Goal: Task Accomplishment & Management: Complete application form

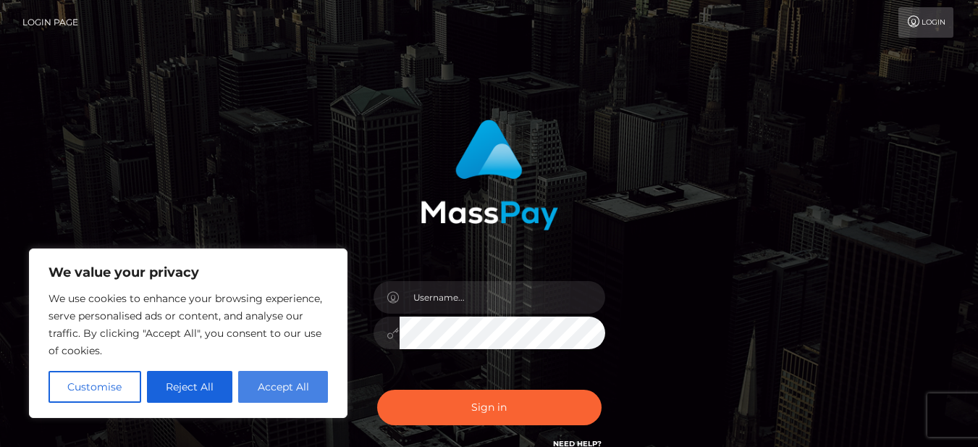
click at [300, 392] on button "Accept All" at bounding box center [283, 387] width 90 height 32
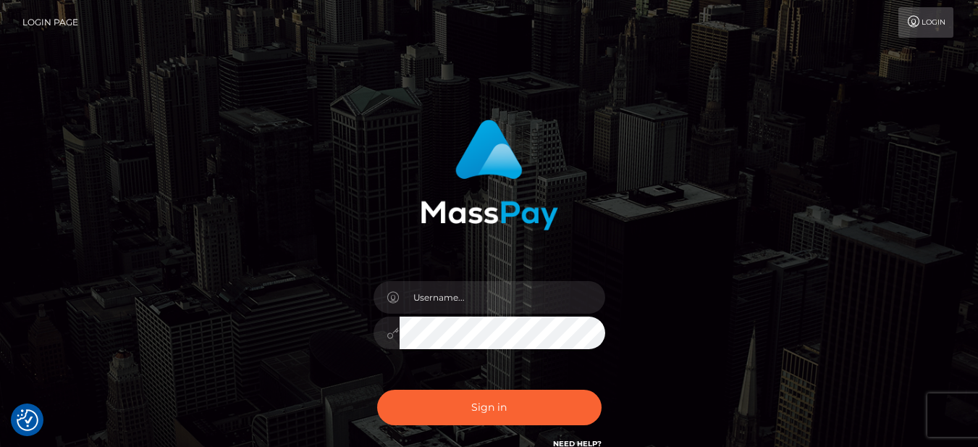
checkbox input "true"
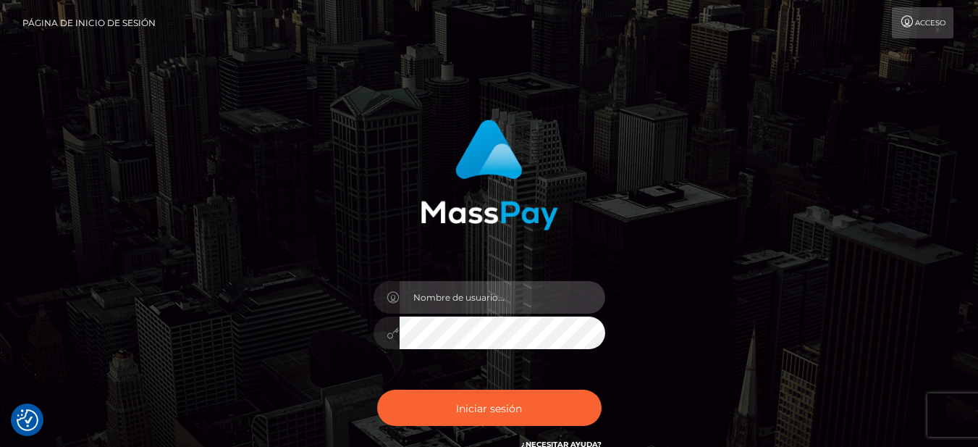
click at [467, 298] on input "text" at bounding box center [503, 297] width 206 height 33
type input "[EMAIL_ADDRESS][DOMAIN_NAME]"
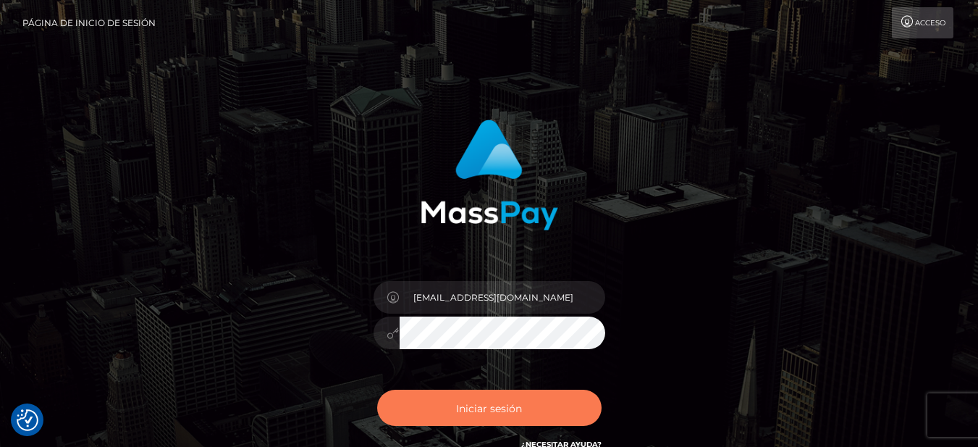
click at [502, 408] on font "Iniciar sesión" at bounding box center [489, 407] width 66 height 13
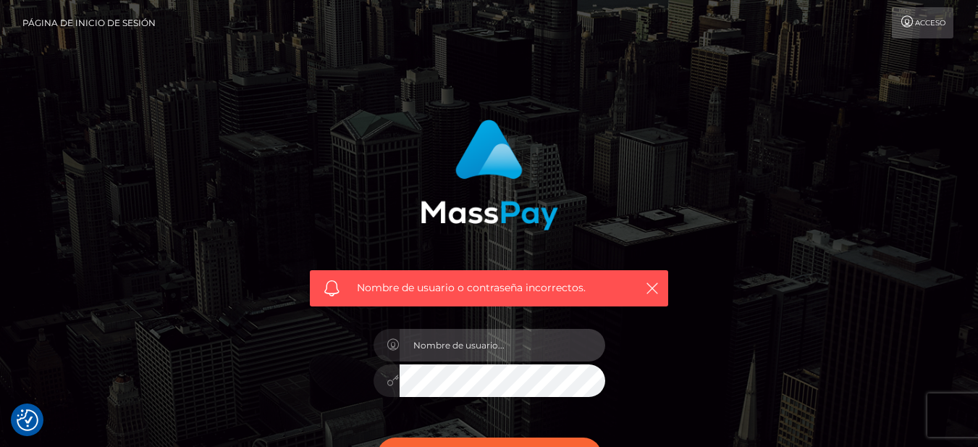
click at [486, 348] on input "text" at bounding box center [503, 345] width 206 height 33
type input "[EMAIL_ADDRESS][DOMAIN_NAME]"
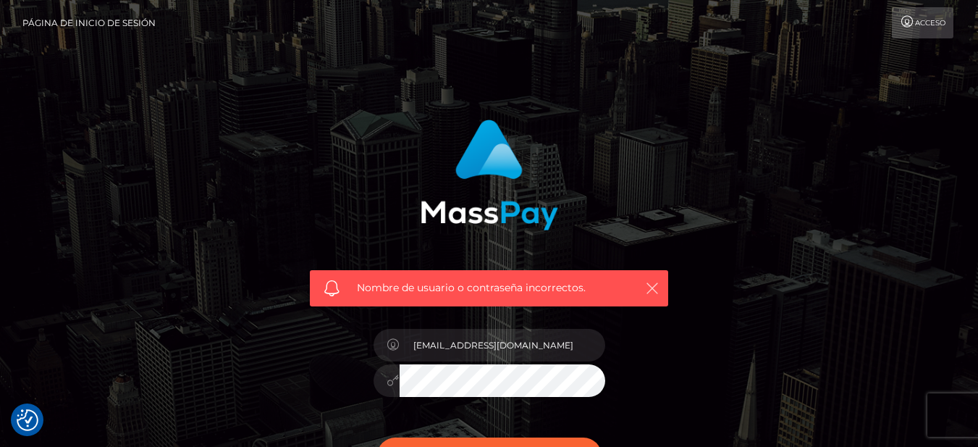
click at [656, 286] on icon "button" at bounding box center [652, 288] width 14 height 14
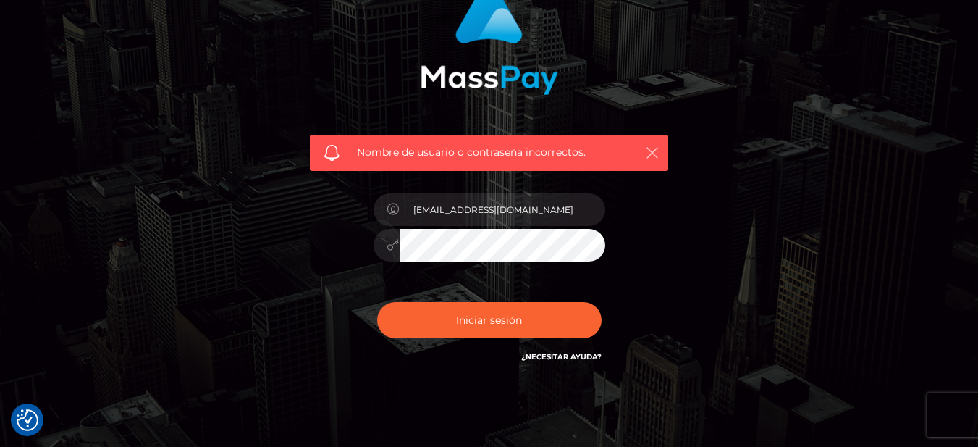
scroll to position [146, 0]
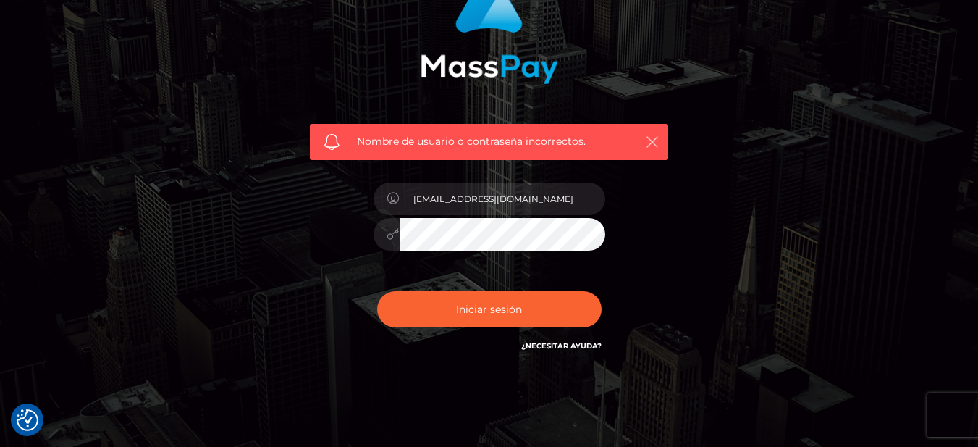
click at [652, 143] on icon "button" at bounding box center [652, 142] width 14 height 14
click at [234, 248] on div "Nombre de usuario o contraseña incorrectos. [EMAIL_ADDRESS][DOMAIN_NAME] ¿Neces…" at bounding box center [489, 170] width 825 height 417
click at [377, 291] on button "Iniciar sesión" at bounding box center [489, 309] width 224 height 36
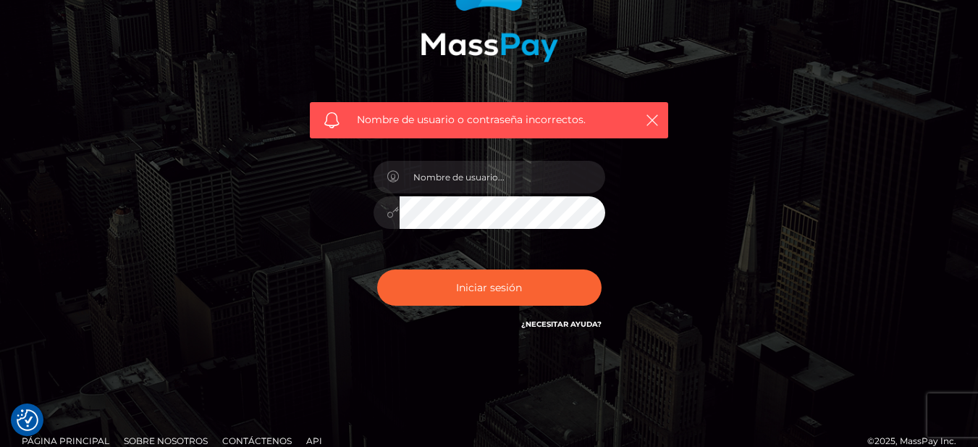
scroll to position [187, 0]
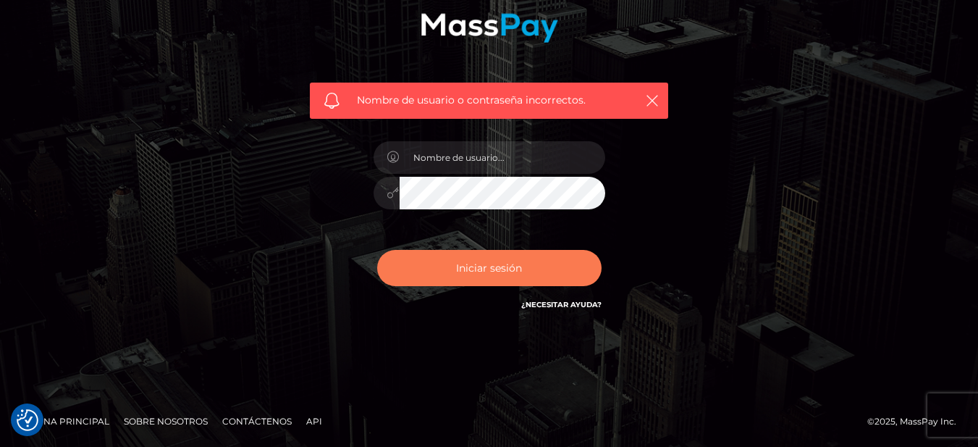
click at [377, 250] on button "Iniciar sesión" at bounding box center [489, 268] width 224 height 36
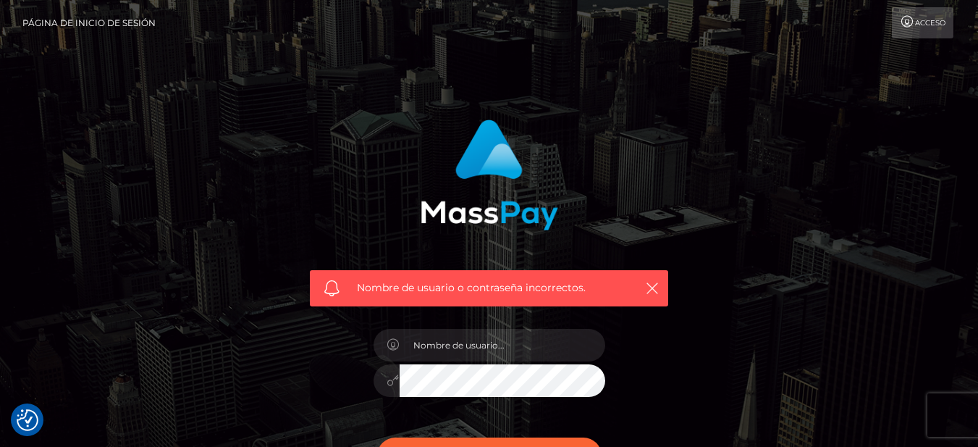
checkbox input "true"
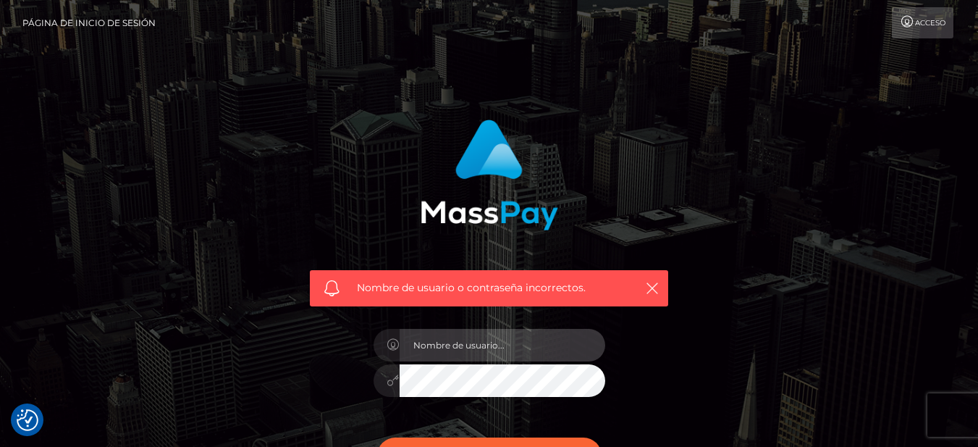
click at [463, 342] on input "text" at bounding box center [503, 345] width 206 height 33
type input "[EMAIL_ADDRESS][DOMAIN_NAME]"
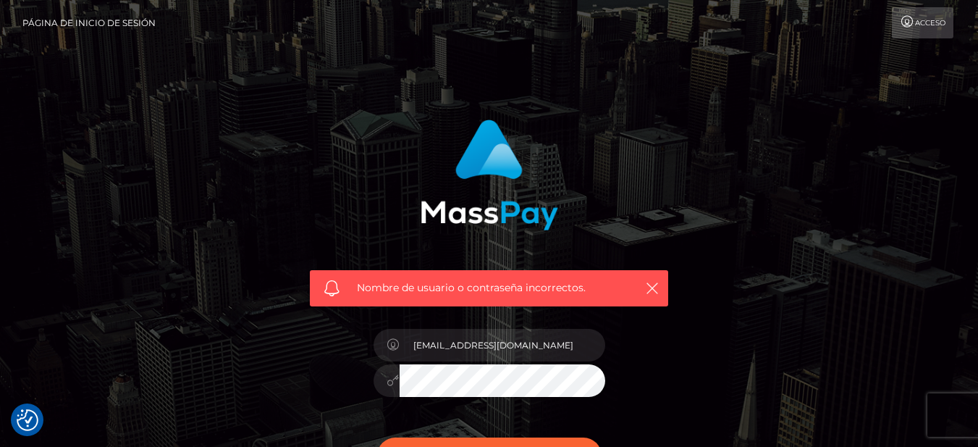
click at [307, 366] on div "Nombre de usuario o contraseña incorrectos. csky2250@gmail.com" at bounding box center [489, 310] width 380 height 402
click at [377, 437] on button "Iniciar sesión" at bounding box center [489, 455] width 224 height 36
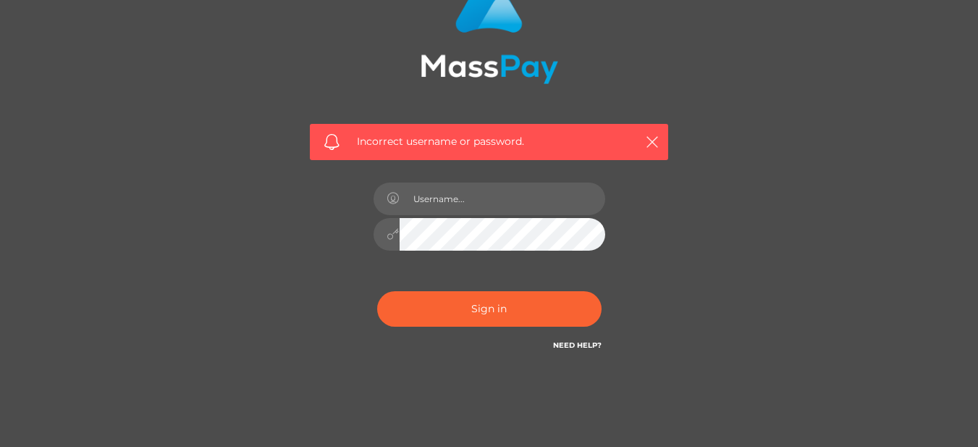
scroll to position [152, 0]
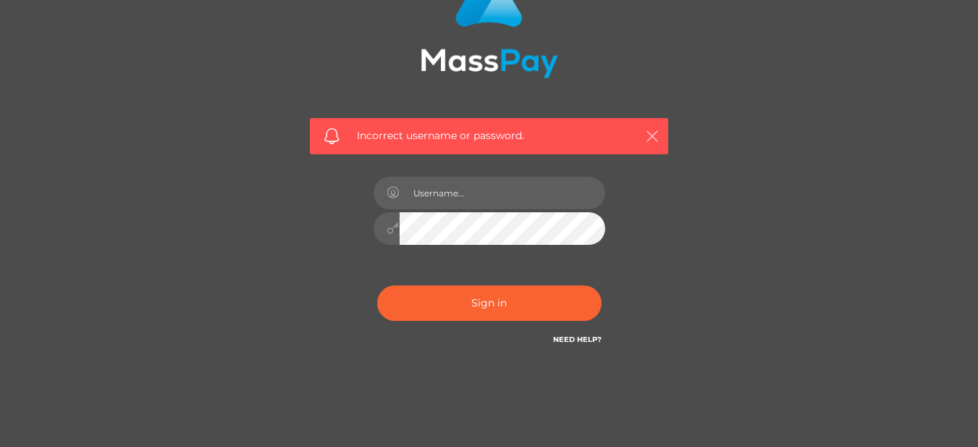
click at [655, 136] on icon "button" at bounding box center [652, 136] width 14 height 14
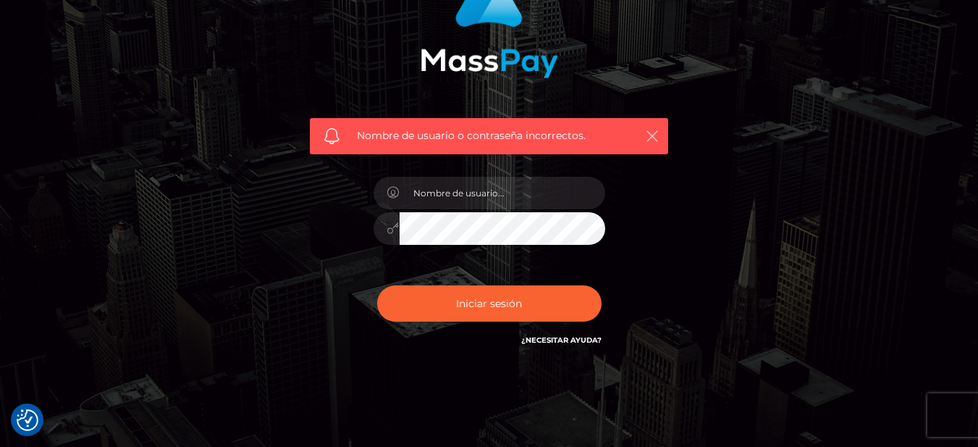
click at [655, 134] on icon "button" at bounding box center [652, 136] width 14 height 14
click at [646, 143] on button "button" at bounding box center [652, 136] width 18 height 18
click at [654, 130] on icon "button" at bounding box center [652, 136] width 14 height 14
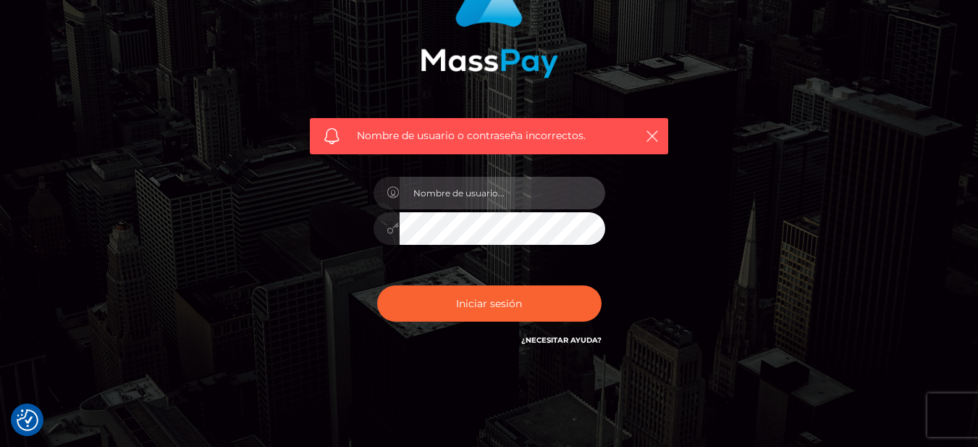
click at [512, 198] on input "text" at bounding box center [503, 193] width 206 height 33
type input "[EMAIL_ADDRESS][DOMAIN_NAME]"
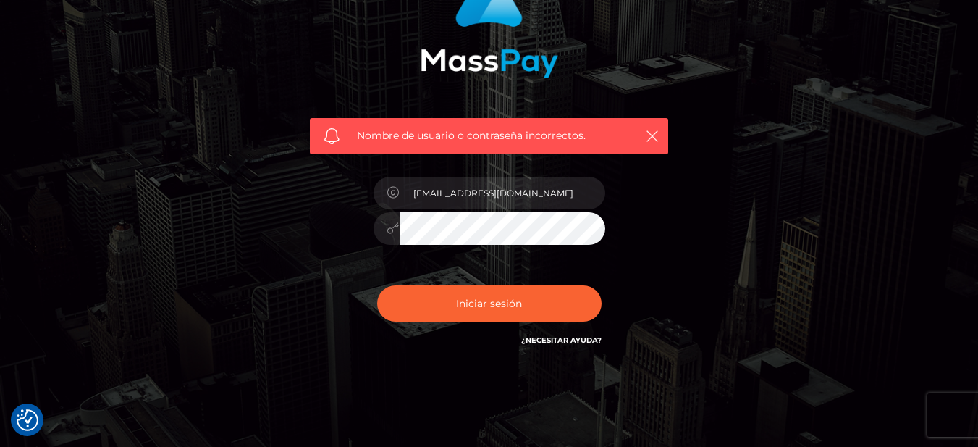
click at [202, 190] on div "Nombre de usuario o contraseña incorrectos. [EMAIL_ADDRESS][DOMAIN_NAME] ¿Neces…" at bounding box center [489, 165] width 825 height 417
click at [706, 182] on div "Nombre de usuario o contraseña incorrectos. [EMAIL_ADDRESS][DOMAIN_NAME] ¿Neces…" at bounding box center [489, 165] width 825 height 417
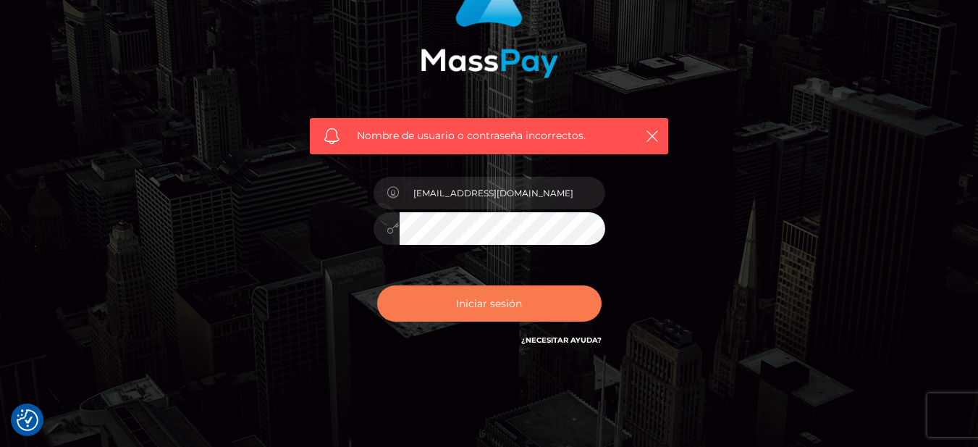
click at [566, 290] on button "Iniciar sesión" at bounding box center [489, 303] width 224 height 36
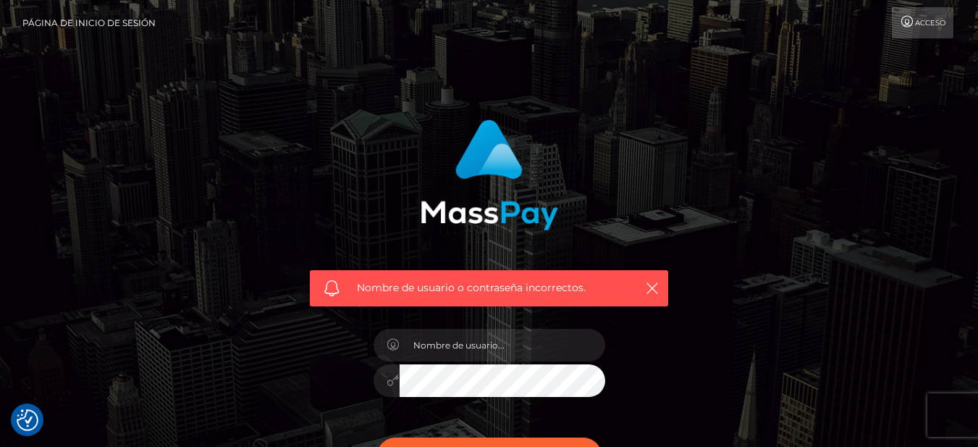
scroll to position [187, 0]
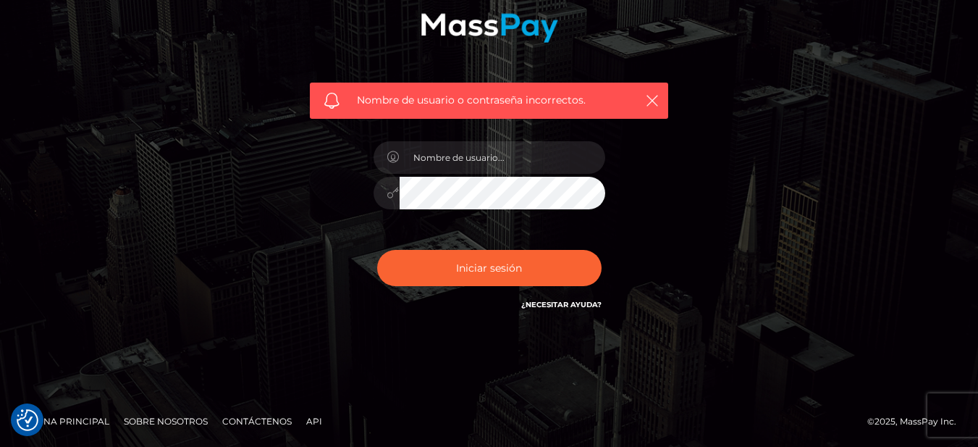
click at [591, 300] on font "¿Necesitar ayuda?" at bounding box center [561, 304] width 80 height 9
click at [592, 303] on font "¿Necesitar ayuda?" at bounding box center [561, 304] width 80 height 9
click at [655, 106] on icon "button" at bounding box center [652, 100] width 14 height 14
click at [654, 94] on icon "button" at bounding box center [652, 100] width 14 height 14
click at [566, 307] on font "¿Necesitar ayuda?" at bounding box center [561, 304] width 80 height 9
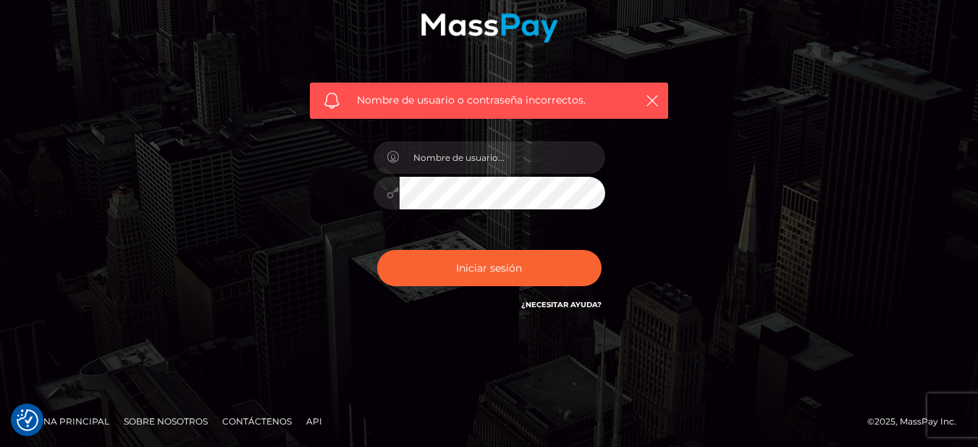
click at [566, 307] on font "¿Necesitar ayuda?" at bounding box center [561, 304] width 80 height 9
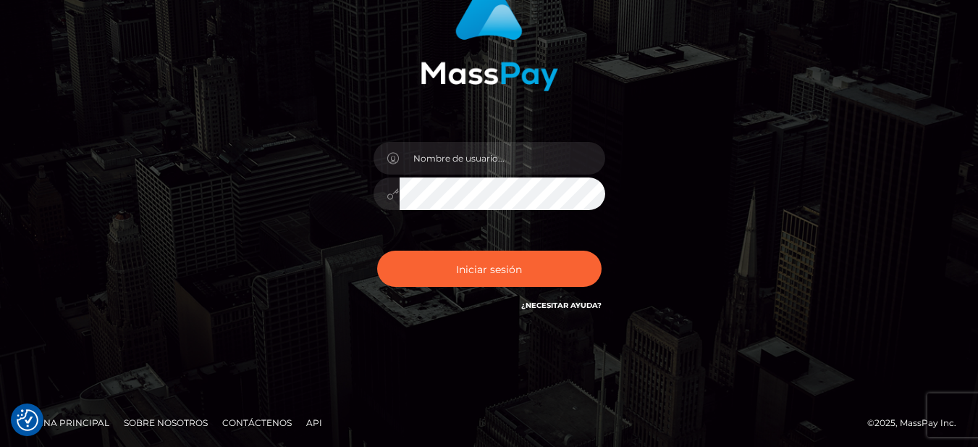
scroll to position [139, 0]
click at [572, 308] on font "¿Necesitar ayuda?" at bounding box center [561, 304] width 80 height 9
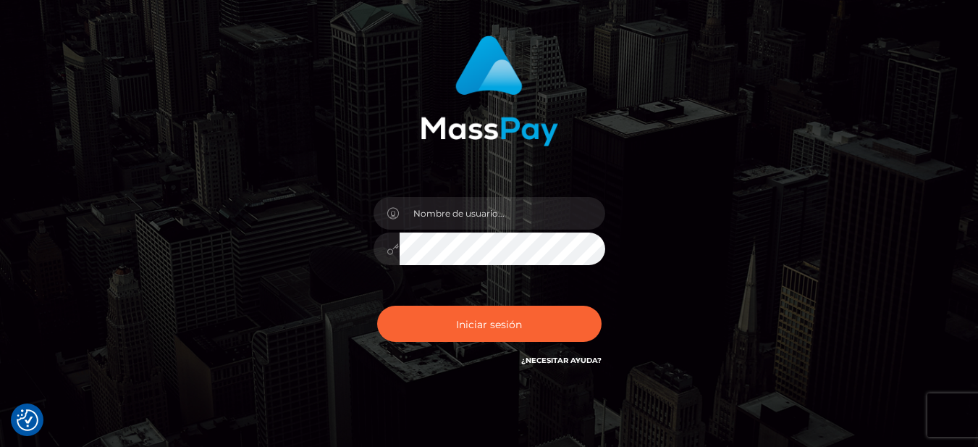
scroll to position [140, 0]
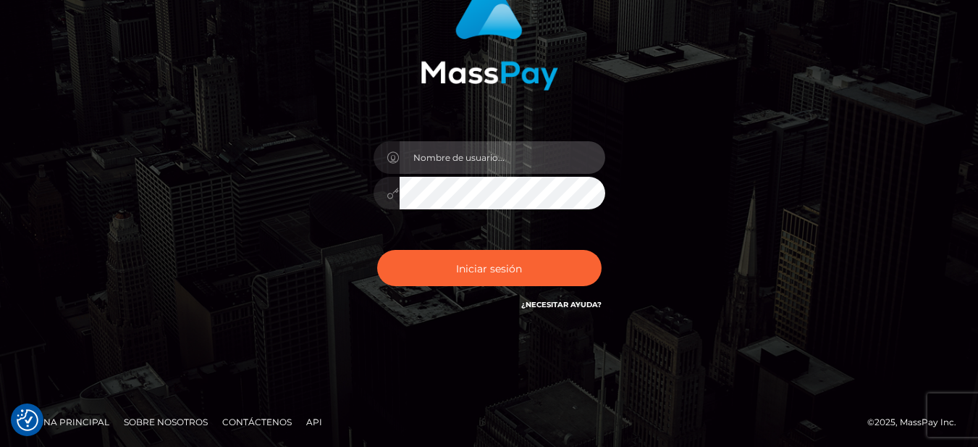
click at [487, 157] on input "text" at bounding box center [503, 157] width 206 height 33
type input "[EMAIL_ADDRESS][DOMAIN_NAME]"
click at [253, 227] on div "[EMAIL_ADDRESS][DOMAIN_NAME]" at bounding box center [489, 153] width 825 height 369
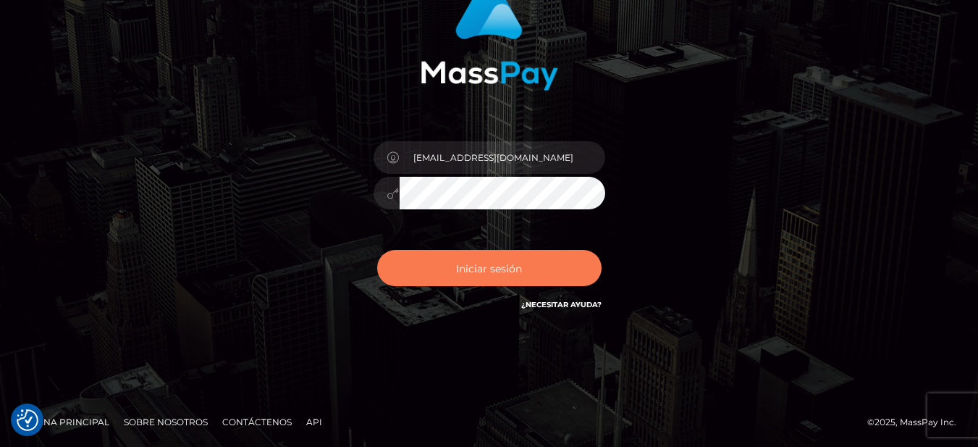
click at [443, 261] on button "Iniciar sesión" at bounding box center [489, 268] width 224 height 36
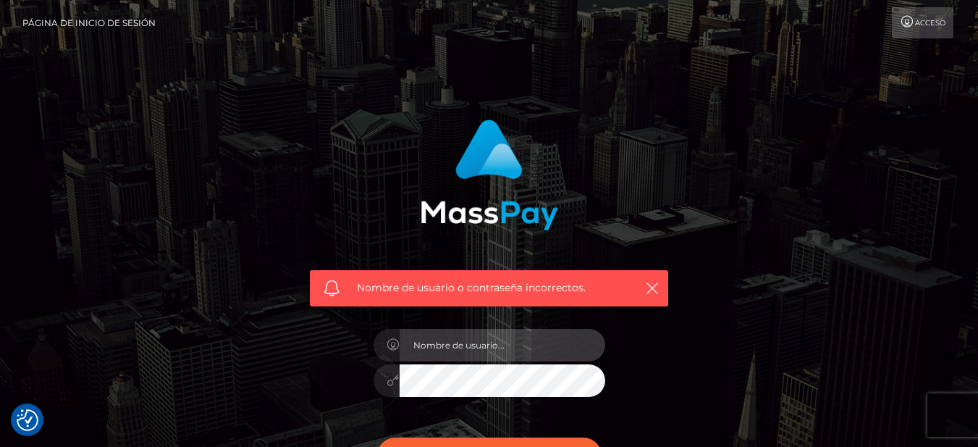
click at [485, 344] on input "text" at bounding box center [503, 345] width 206 height 33
type input "[EMAIL_ADDRESS][DOMAIN_NAME]"
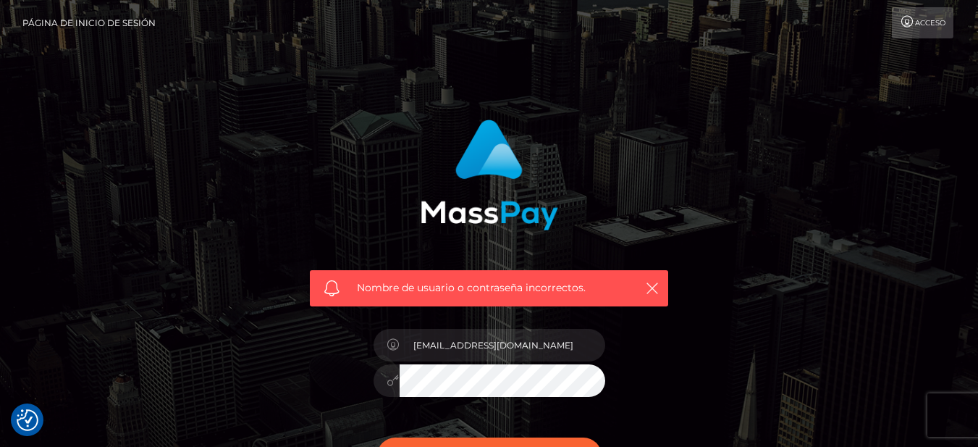
click at [260, 300] on div "Nombre de usuario o contraseña incorrectos. [EMAIL_ADDRESS][DOMAIN_NAME] ¿Neces…" at bounding box center [489, 317] width 825 height 417
click at [377, 437] on button "Iniciar sesión" at bounding box center [489, 455] width 224 height 36
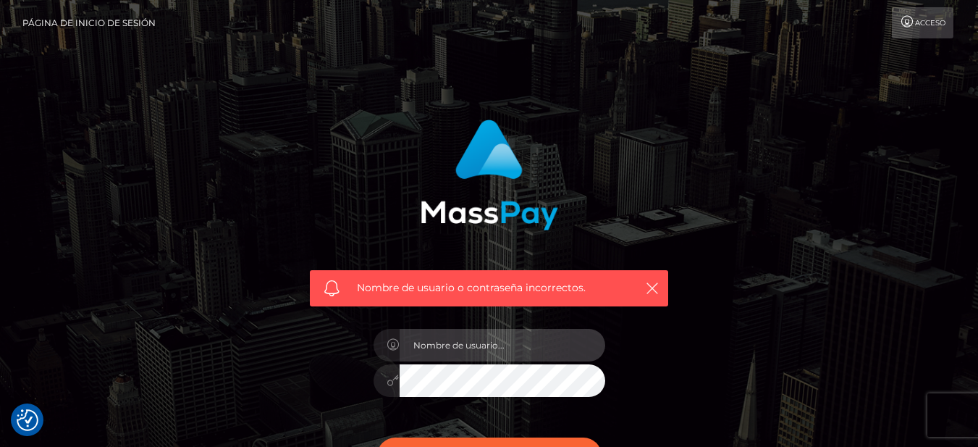
click at [450, 353] on input "text" at bounding box center [503, 345] width 206 height 33
type input "[EMAIL_ADDRESS][DOMAIN_NAME]"
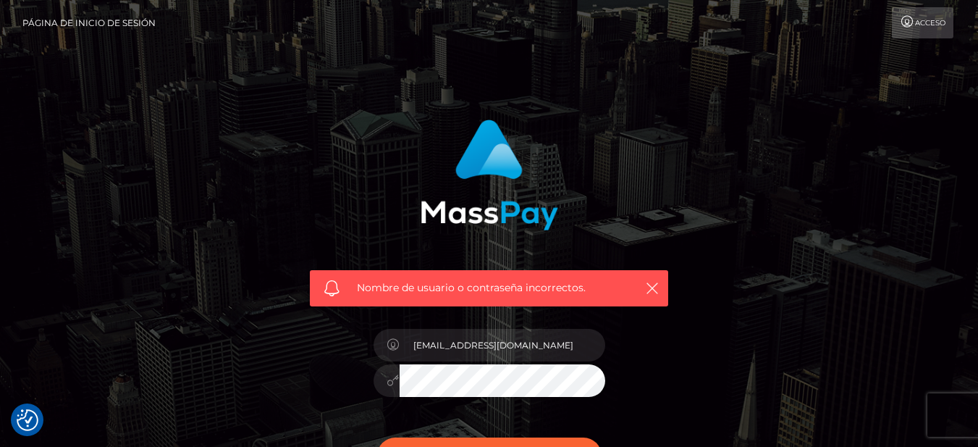
click at [153, 348] on div "Nombre de usuario o contraseña incorrectos. csky2250@gmail.com ¿Necesitar ayuda?" at bounding box center [489, 317] width 825 height 417
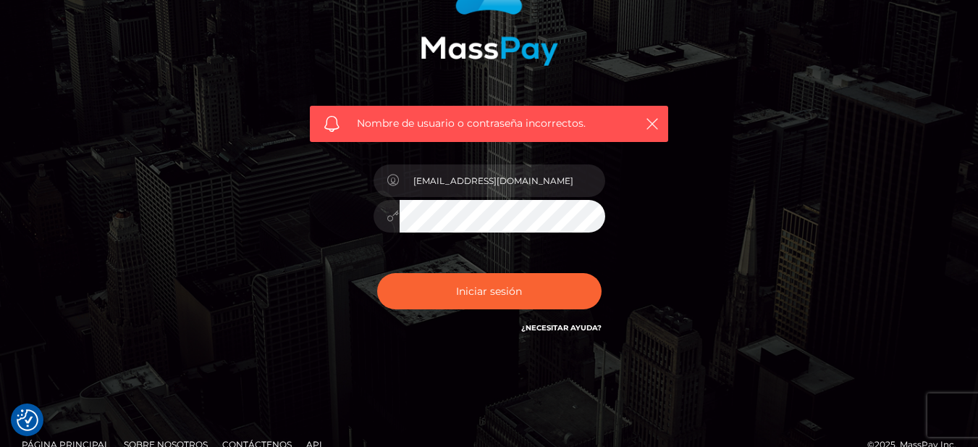
scroll to position [187, 0]
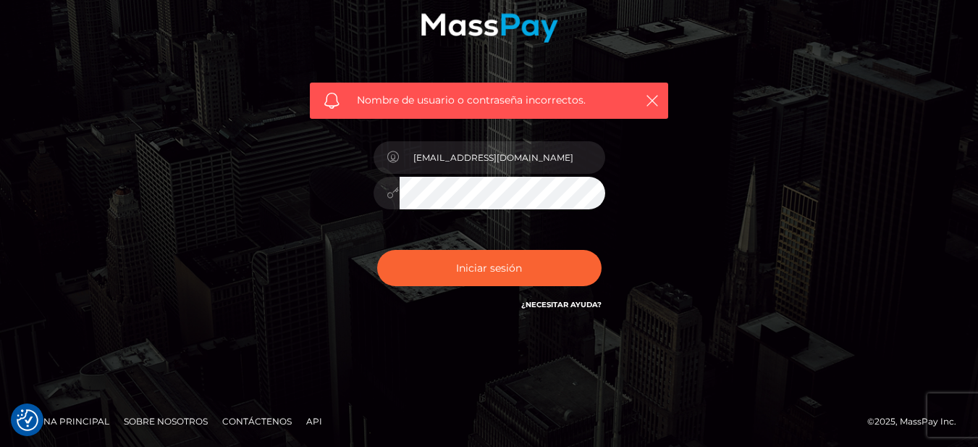
click at [562, 303] on font "¿Necesitar ayuda?" at bounding box center [561, 304] width 80 height 9
click at [235, 421] on font "Contáctenos" at bounding box center [256, 420] width 69 height 11
click at [281, 417] on font "Contáctenos" at bounding box center [256, 420] width 69 height 11
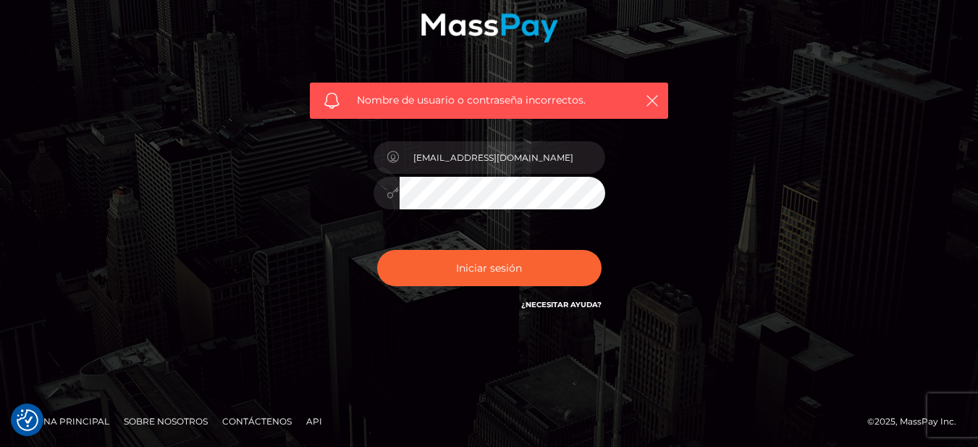
click at [308, 423] on font "API" at bounding box center [314, 420] width 16 height 11
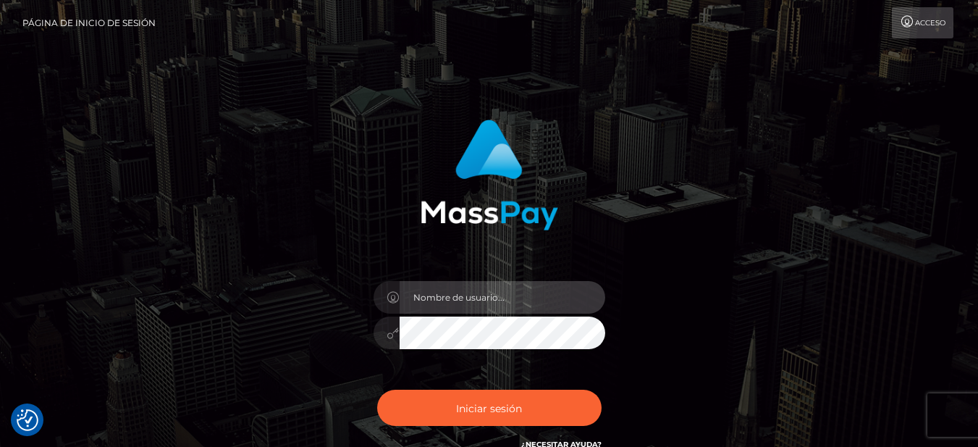
click at [480, 302] on input "text" at bounding box center [503, 297] width 206 height 33
type input "[EMAIL_ADDRESS][DOMAIN_NAME]"
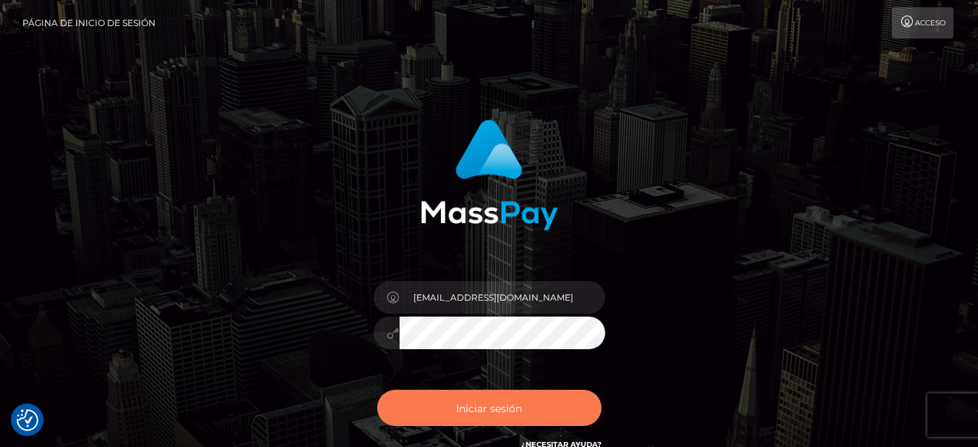
click at [518, 402] on font "Iniciar sesión" at bounding box center [489, 407] width 66 height 13
